Goal: Unclear

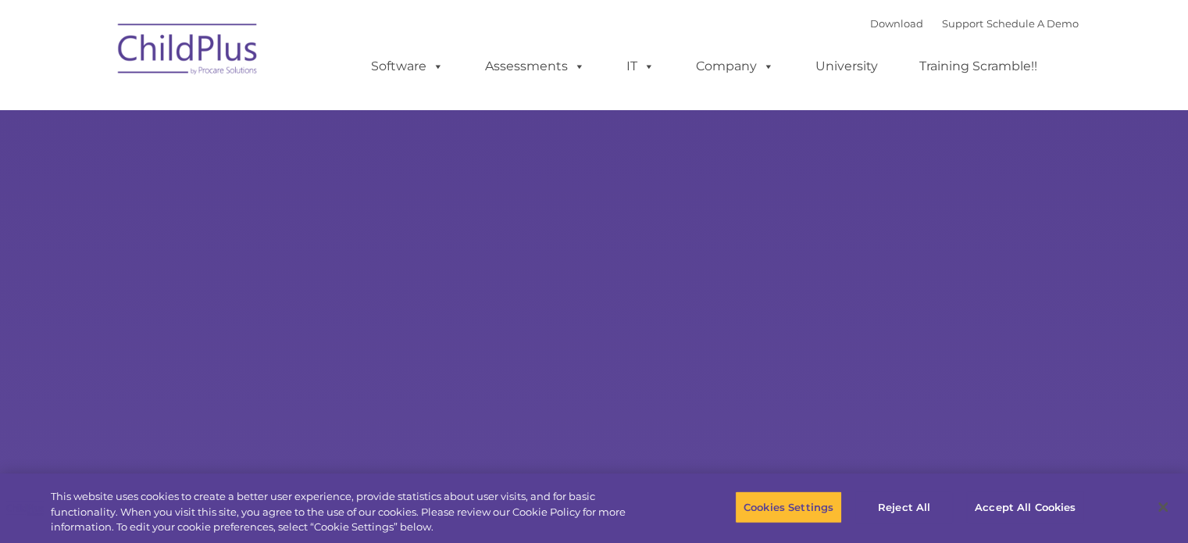
select select "MEDIUM"
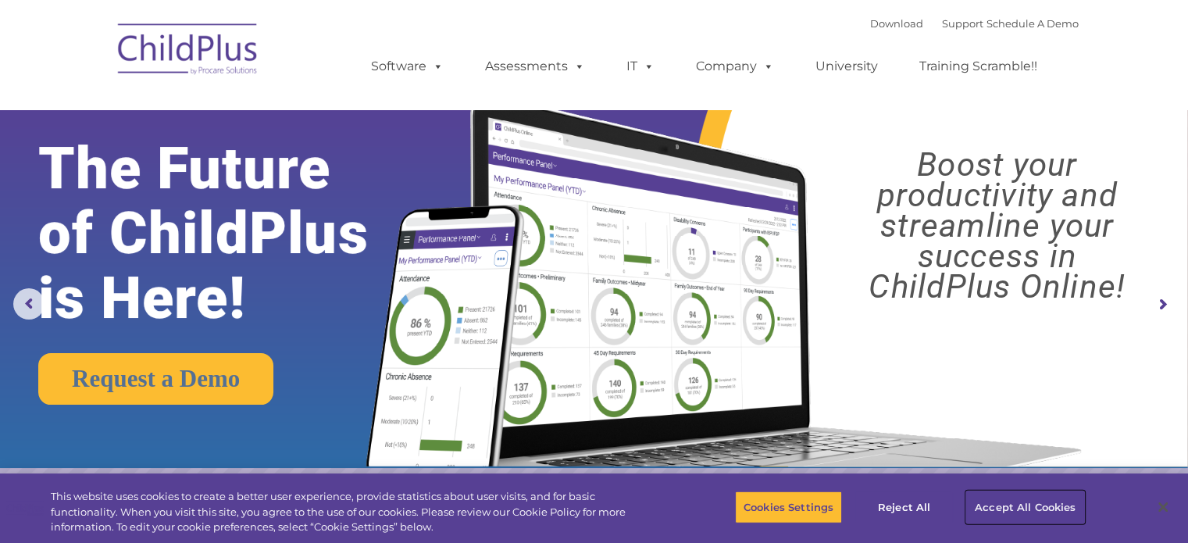
click at [1019, 506] on button "Accept All Cookies" at bounding box center [1025, 507] width 118 height 33
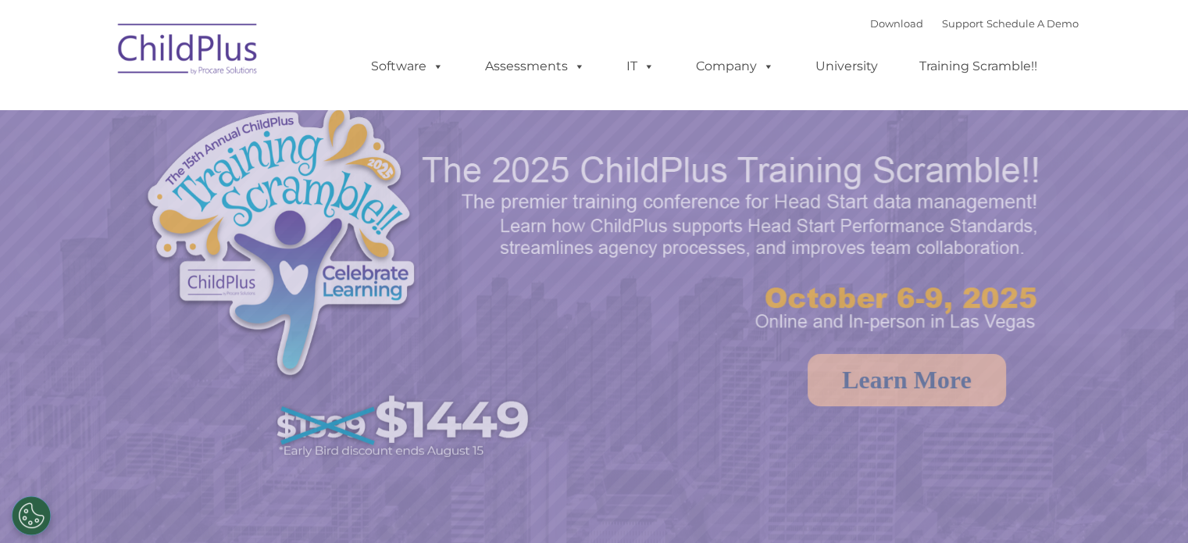
select select "MEDIUM"
